Goal: Information Seeking & Learning: Check status

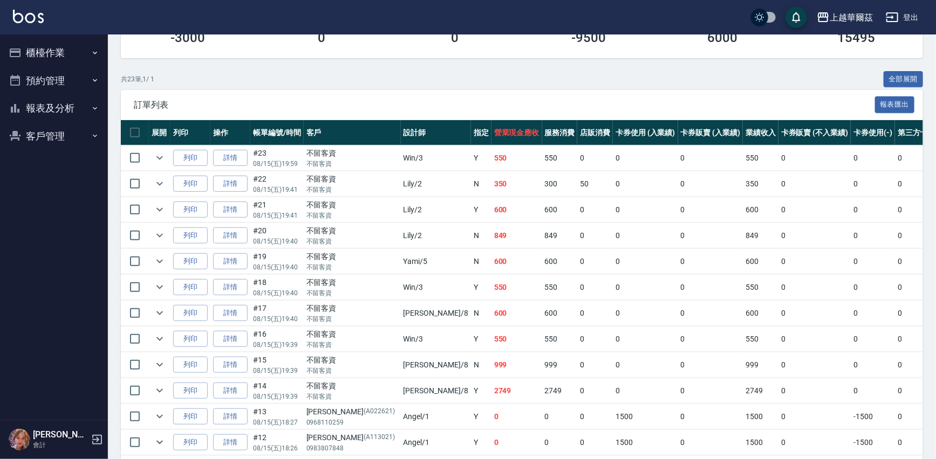
scroll to position [124, 0]
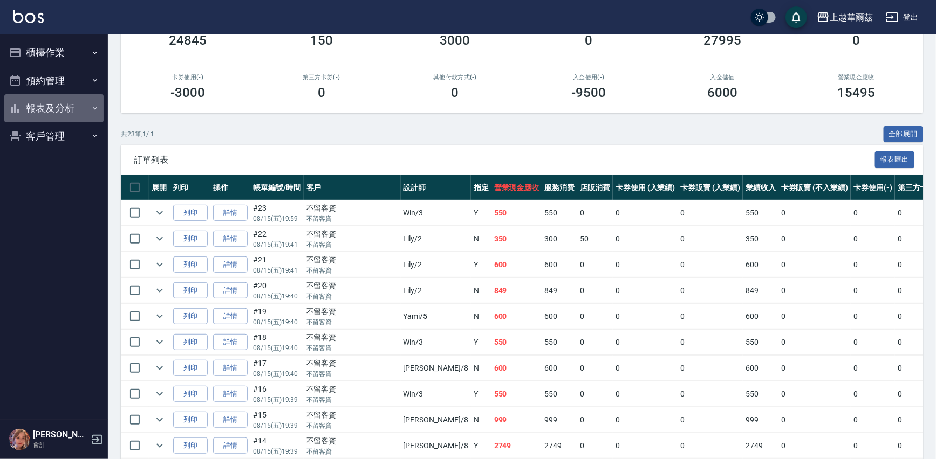
click at [54, 104] on button "報表及分析" at bounding box center [53, 108] width 99 height 28
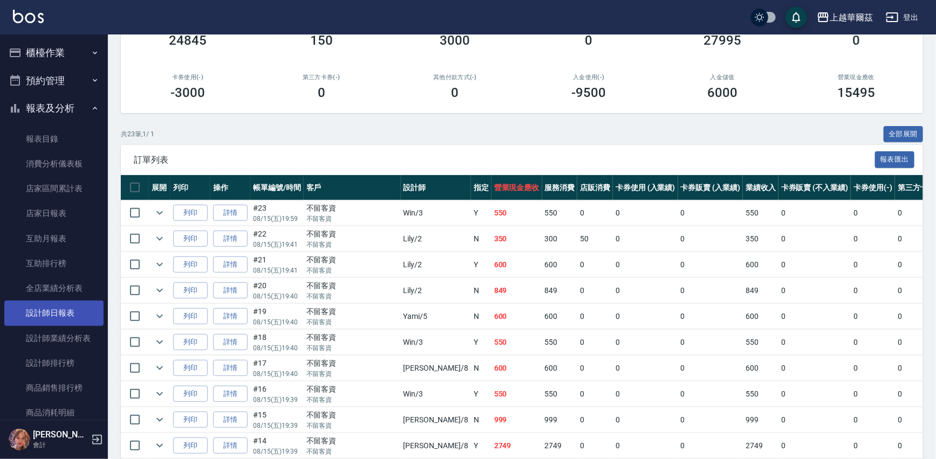
click at [59, 313] on link "設計師日報表" at bounding box center [53, 313] width 99 height 25
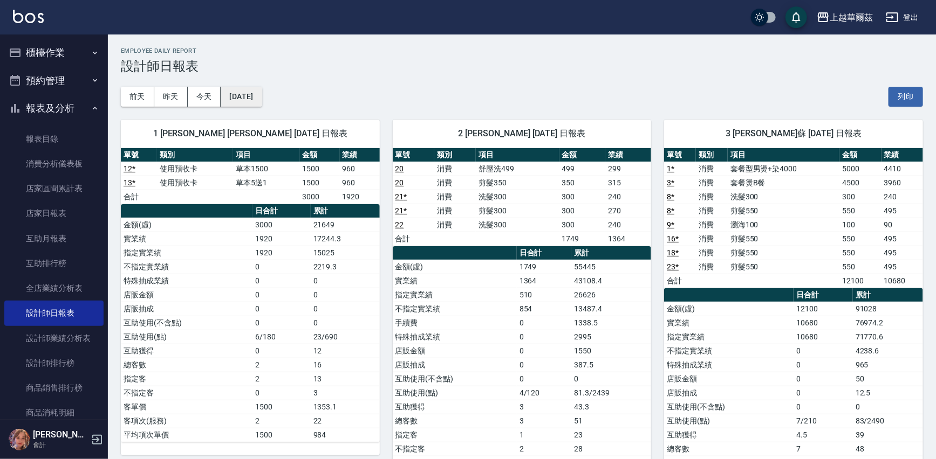
click at [262, 92] on button "2025/08/15" at bounding box center [241, 97] width 41 height 20
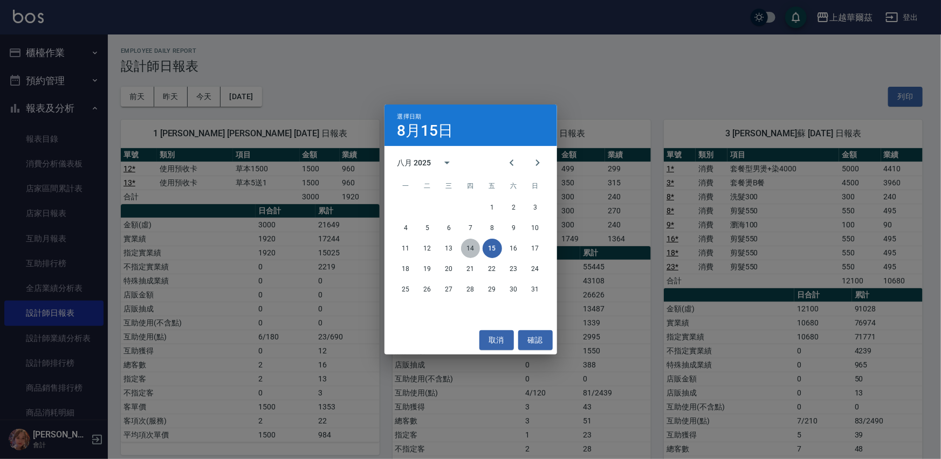
click at [465, 247] on button "14" at bounding box center [470, 248] width 19 height 19
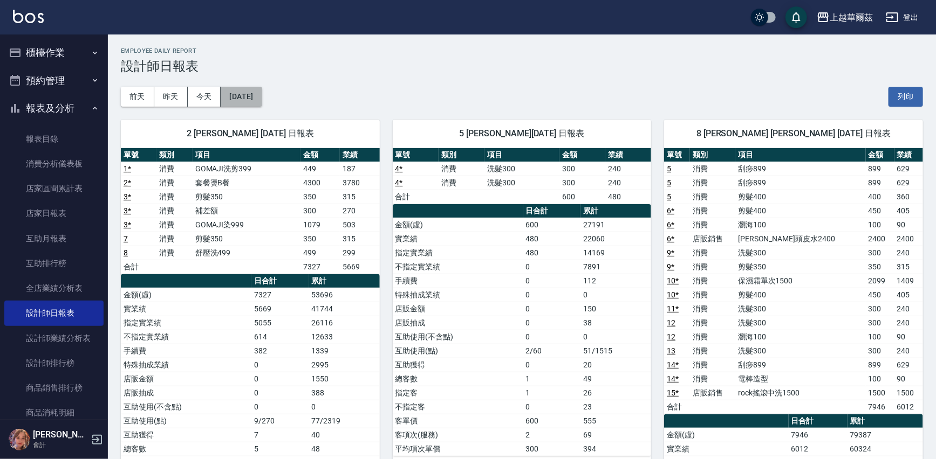
click at [262, 97] on button "2025/08/14" at bounding box center [241, 97] width 41 height 20
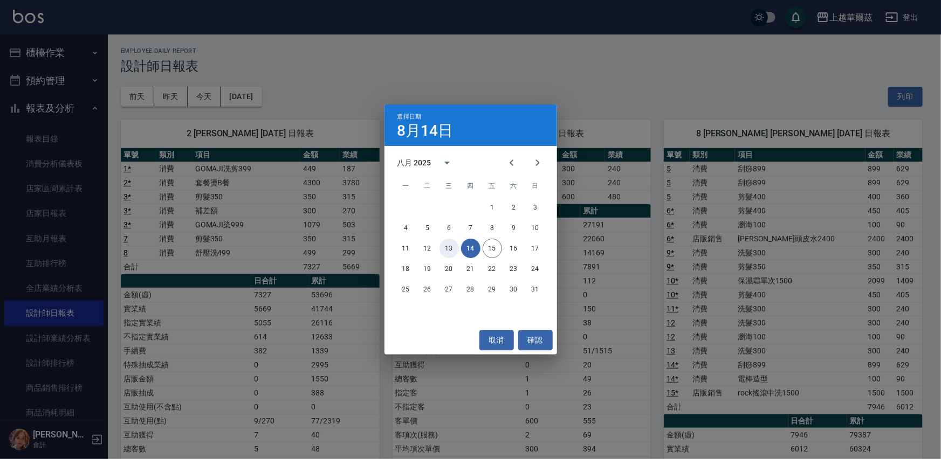
click at [449, 246] on button "13" at bounding box center [448, 248] width 19 height 19
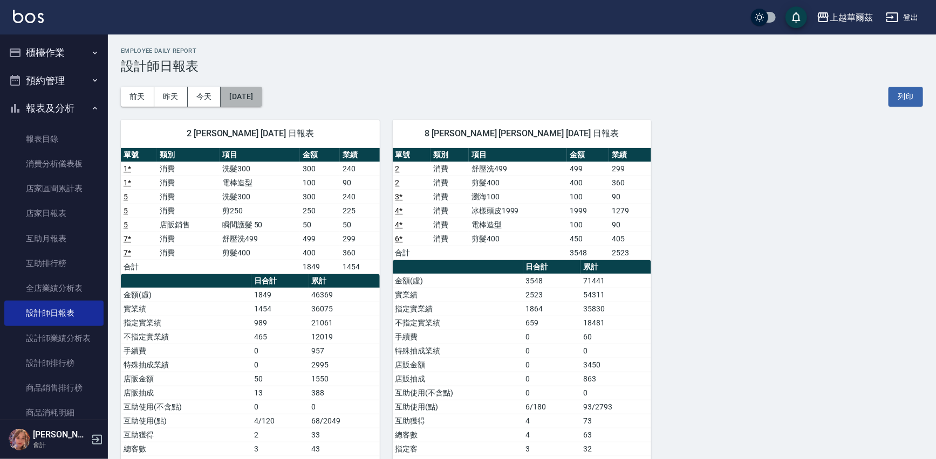
click at [262, 99] on button "2025/08/13" at bounding box center [241, 97] width 41 height 20
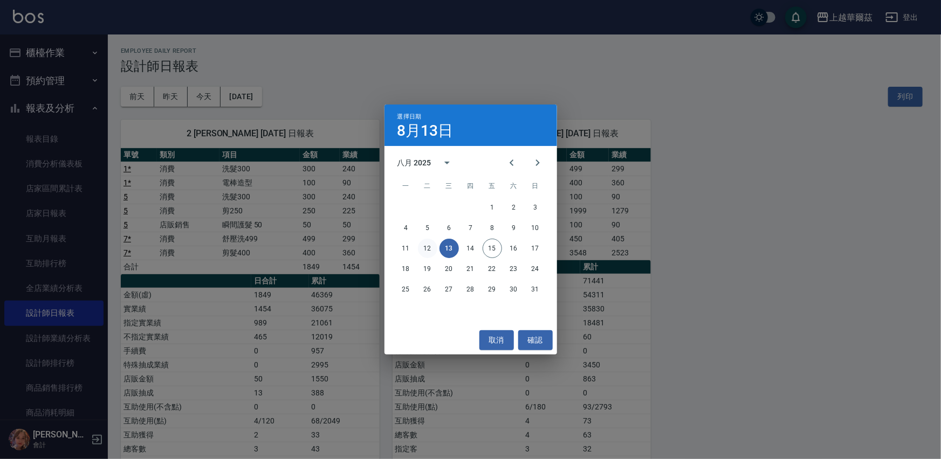
click at [426, 247] on button "12" at bounding box center [427, 248] width 19 height 19
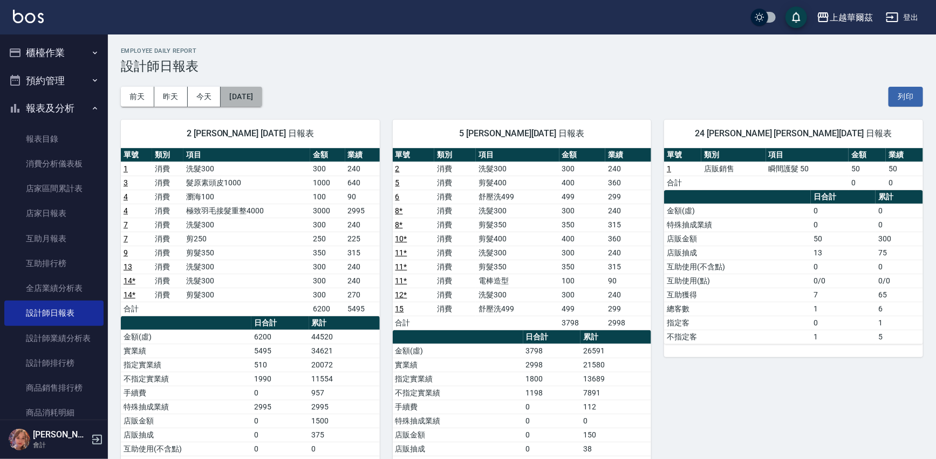
click at [254, 97] on button "2025/08/12" at bounding box center [241, 97] width 41 height 20
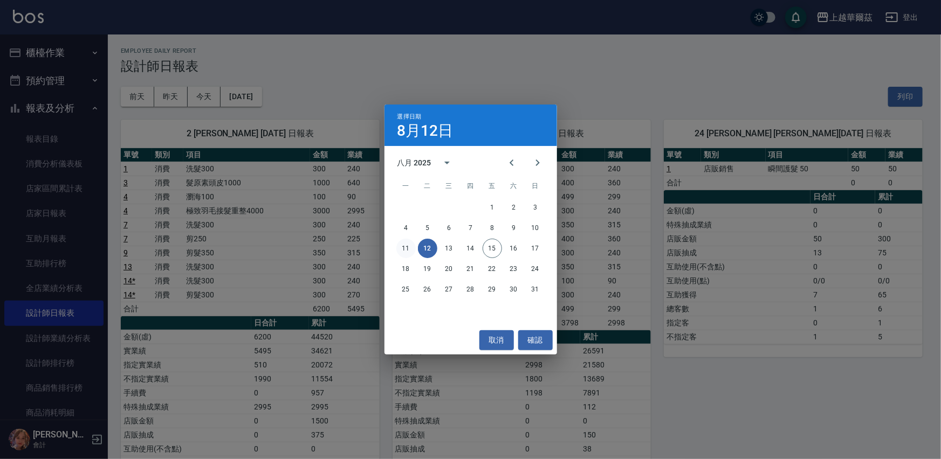
click at [410, 250] on button "11" at bounding box center [405, 248] width 19 height 19
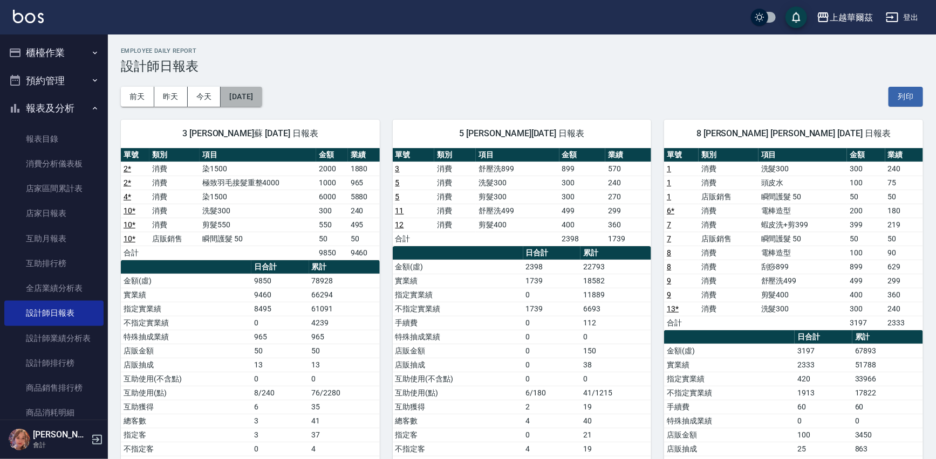
click at [242, 95] on button "2025/08/11" at bounding box center [241, 97] width 41 height 20
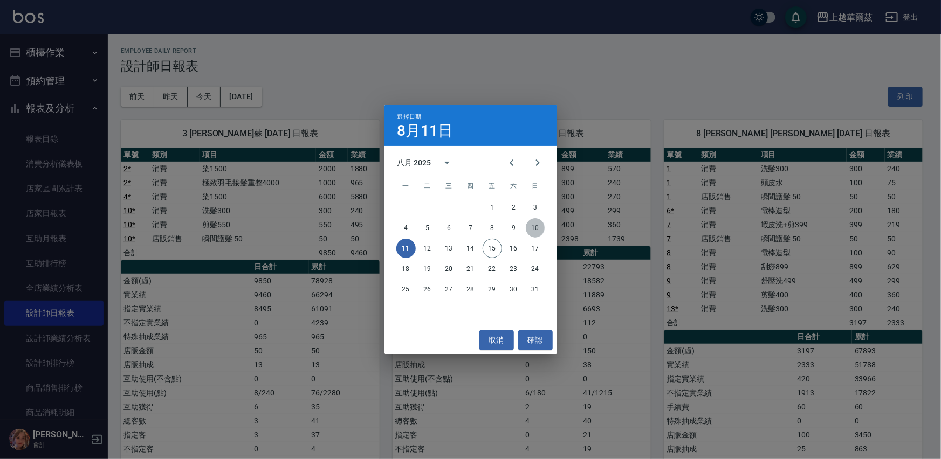
click at [534, 224] on button "10" at bounding box center [535, 227] width 19 height 19
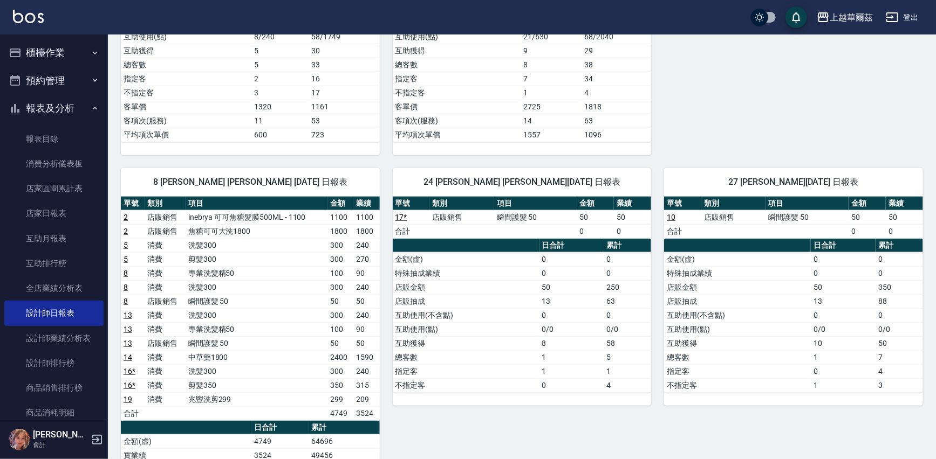
scroll to position [504, 0]
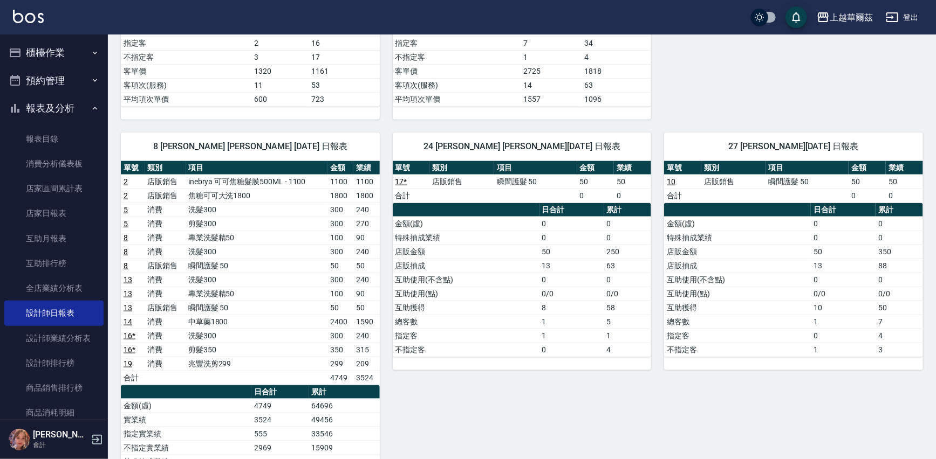
click at [125, 320] on link "14" at bounding box center [127, 322] width 9 height 9
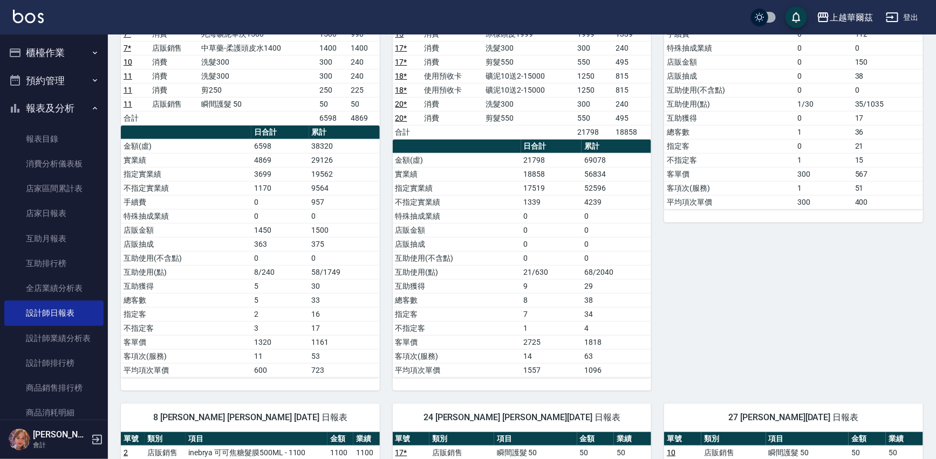
scroll to position [0, 0]
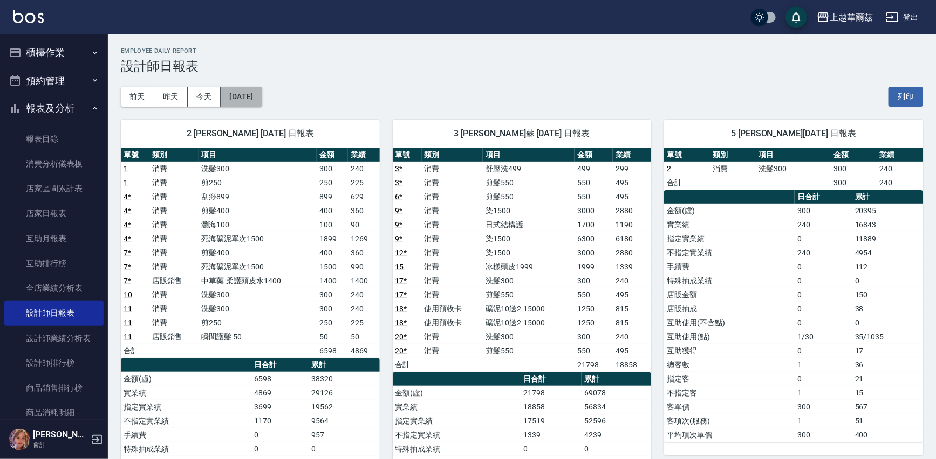
click at [257, 88] on button "2025/08/10" at bounding box center [241, 97] width 41 height 20
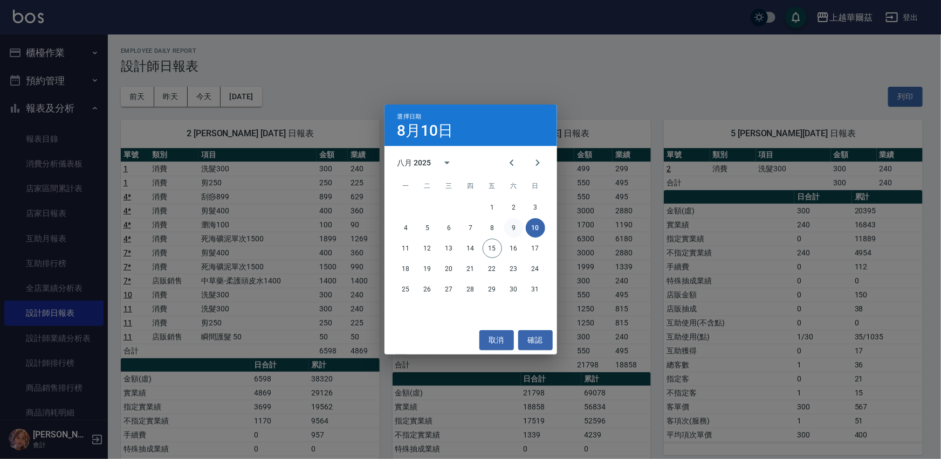
click at [514, 229] on button "9" at bounding box center [513, 227] width 19 height 19
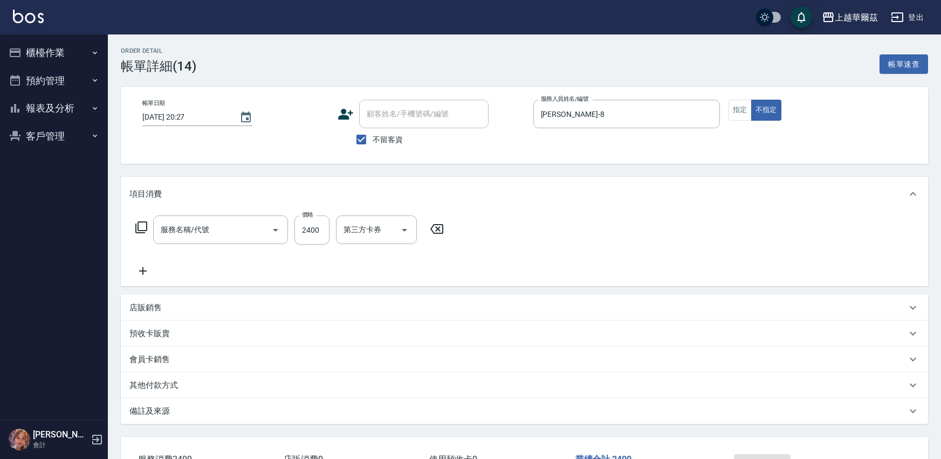
type input "中草藥1800(822)"
